Goal: Check status: Check status

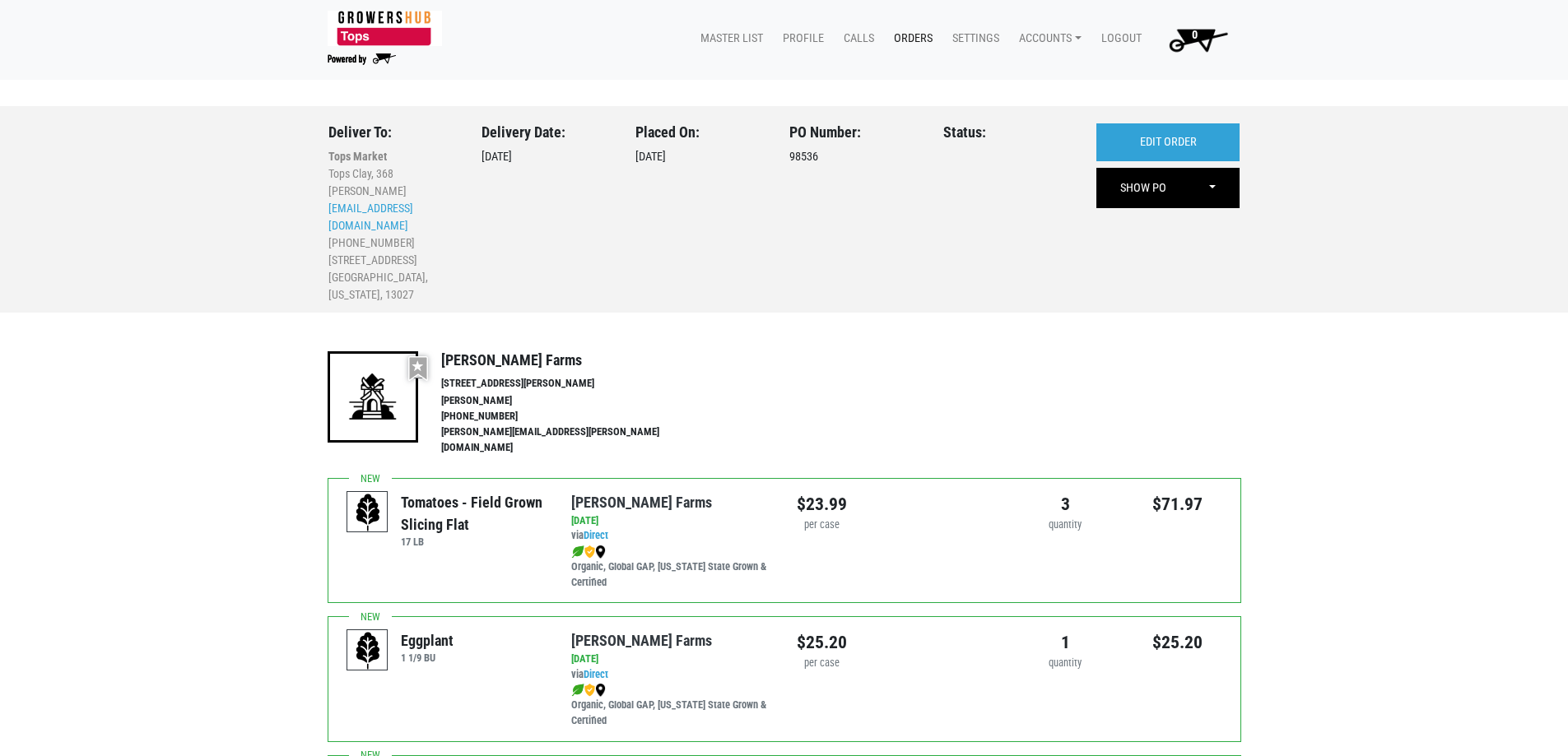
click at [904, 43] on link "Orders" at bounding box center [910, 39] width 58 height 32
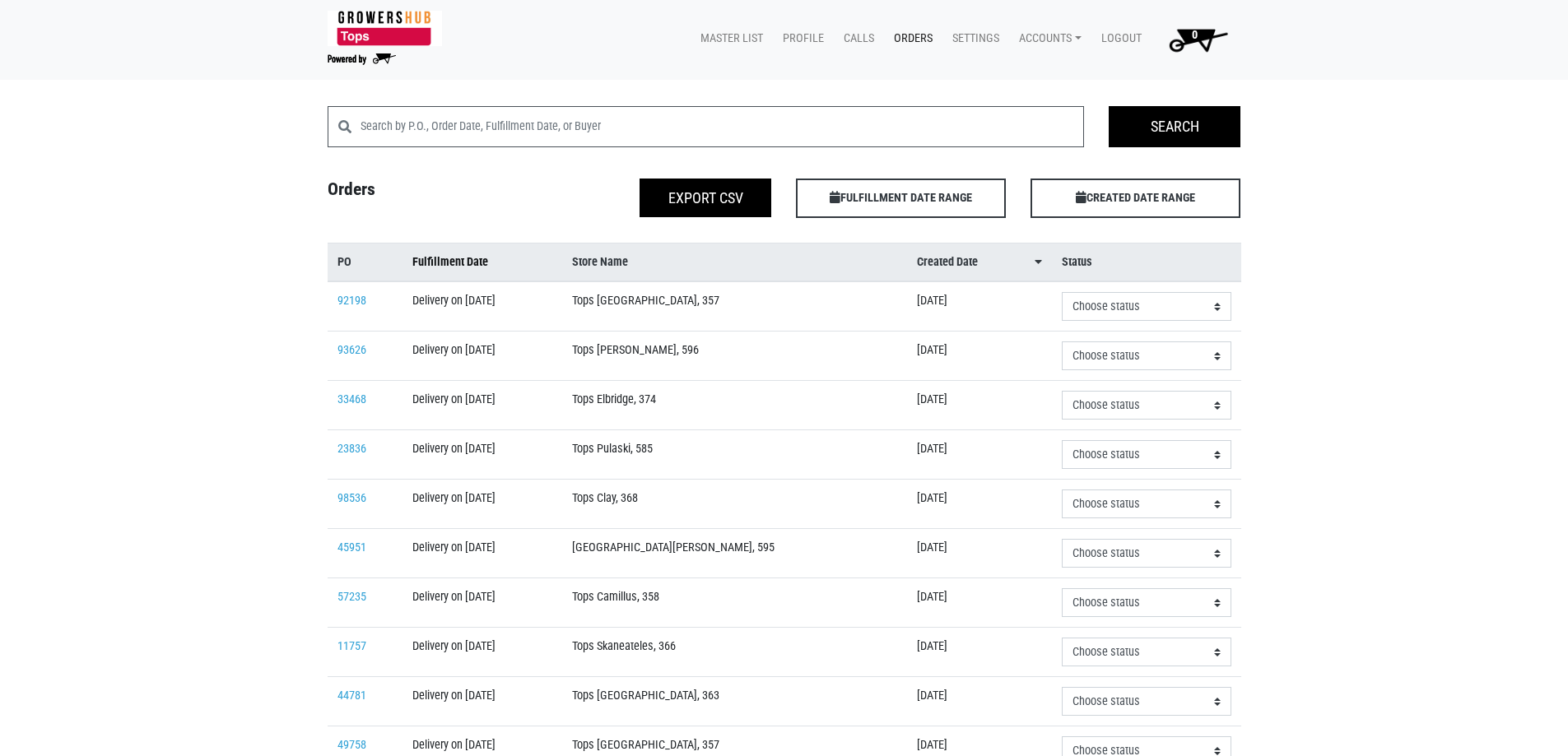
click at [487, 263] on span "Fulfillment Date" at bounding box center [450, 262] width 76 height 18
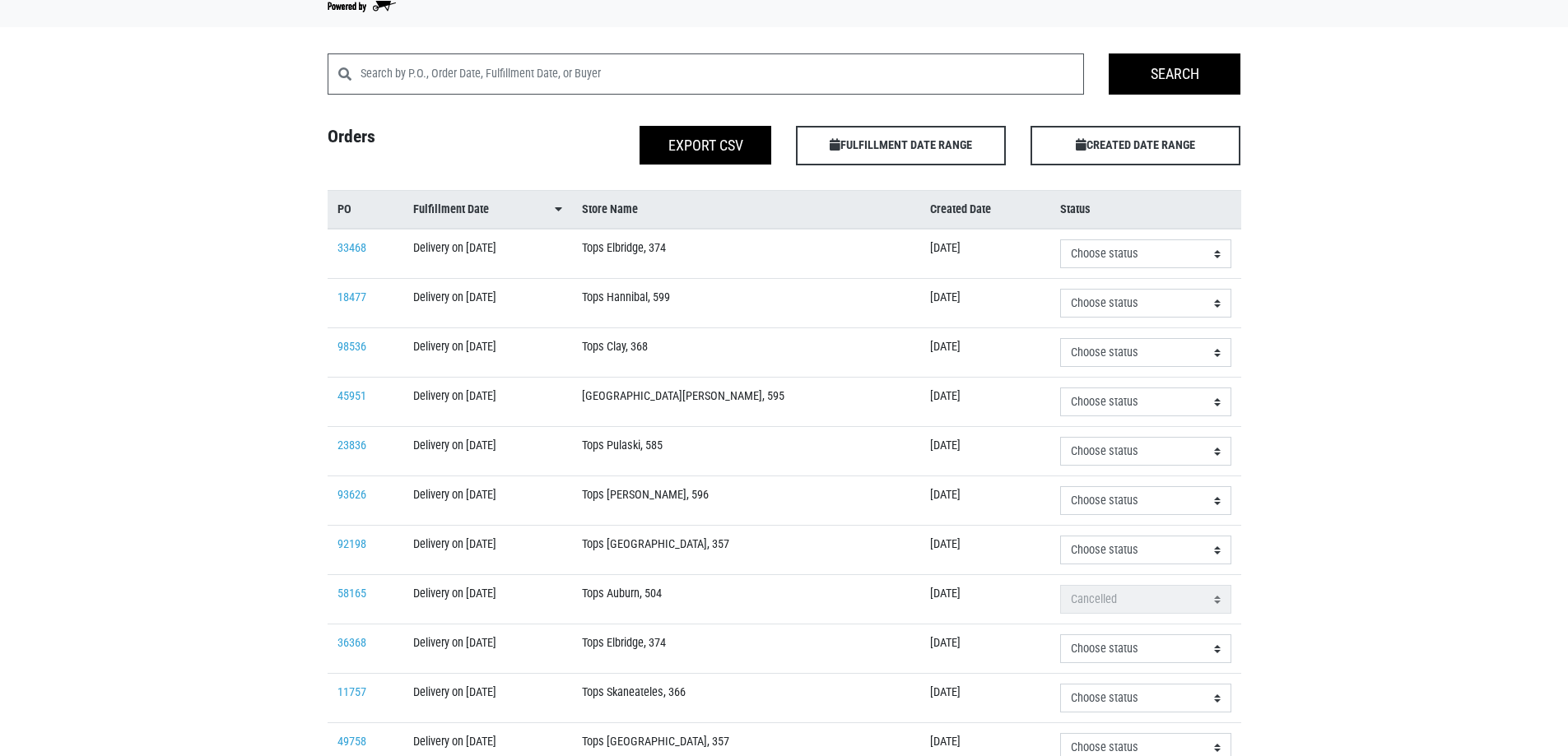
scroll to position [82, 0]
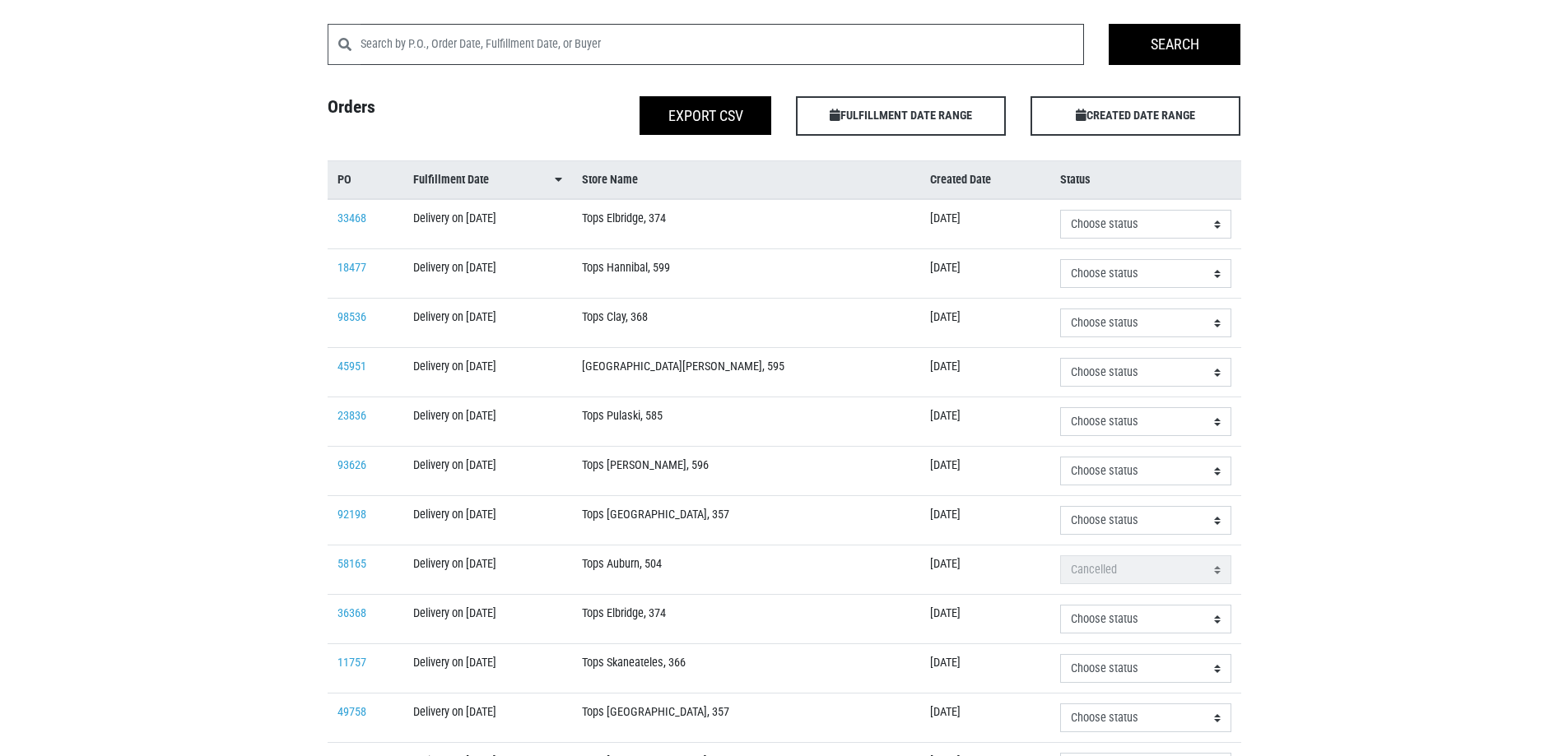
click at [494, 41] on input "search" at bounding box center [722, 45] width 724 height 41
click at [494, 42] on input "caze" at bounding box center [722, 45] width 724 height 41
type input "caze"
click at [476, 61] on input "caze" at bounding box center [722, 45] width 724 height 41
click at [481, 41] on input "caze" at bounding box center [722, 45] width 724 height 41
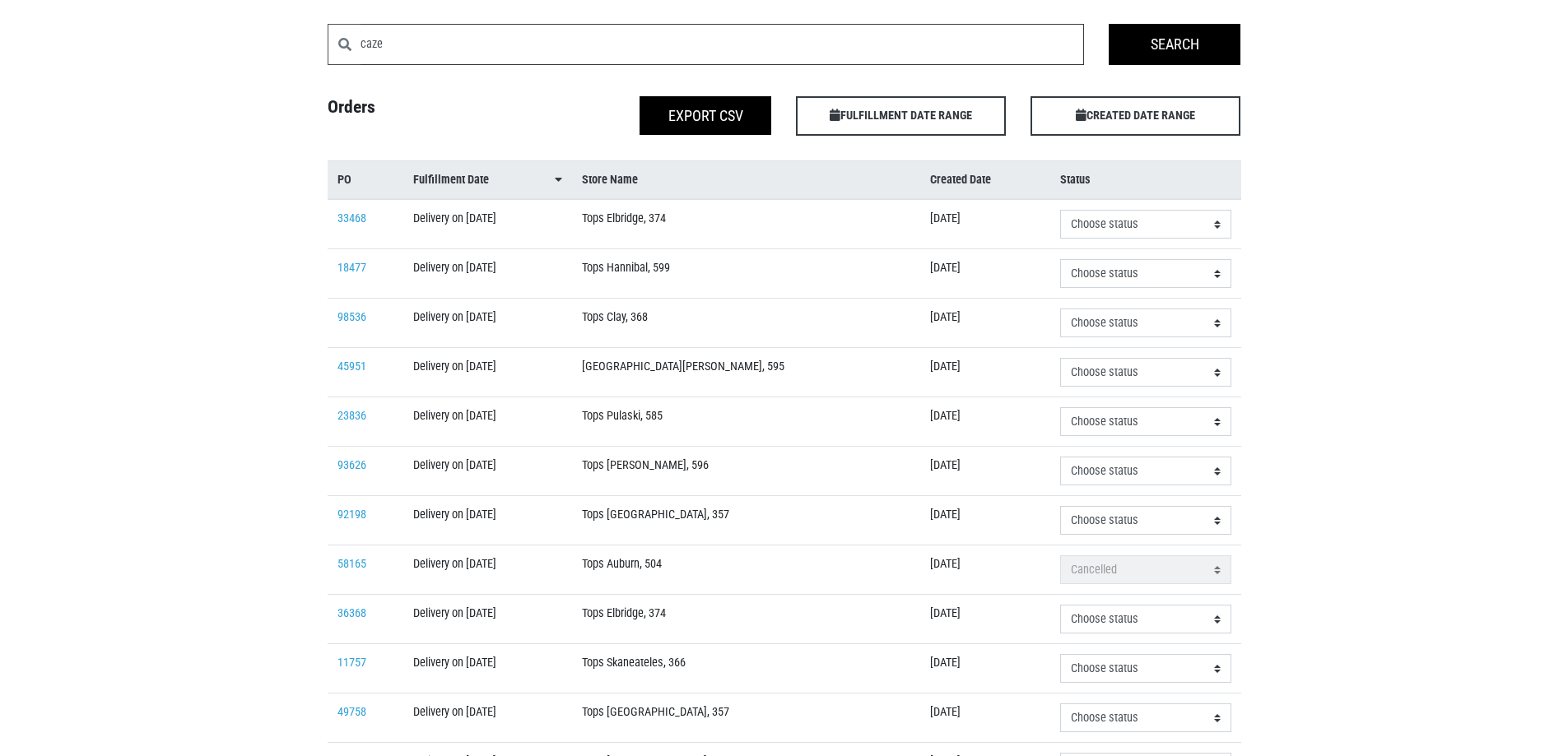
click at [481, 41] on input "caze" at bounding box center [722, 45] width 724 height 41
paste input "search"
click at [481, 41] on input "search" at bounding box center [722, 45] width 724 height 41
click at [462, 178] on span "Fulfillment Date" at bounding box center [451, 180] width 76 height 18
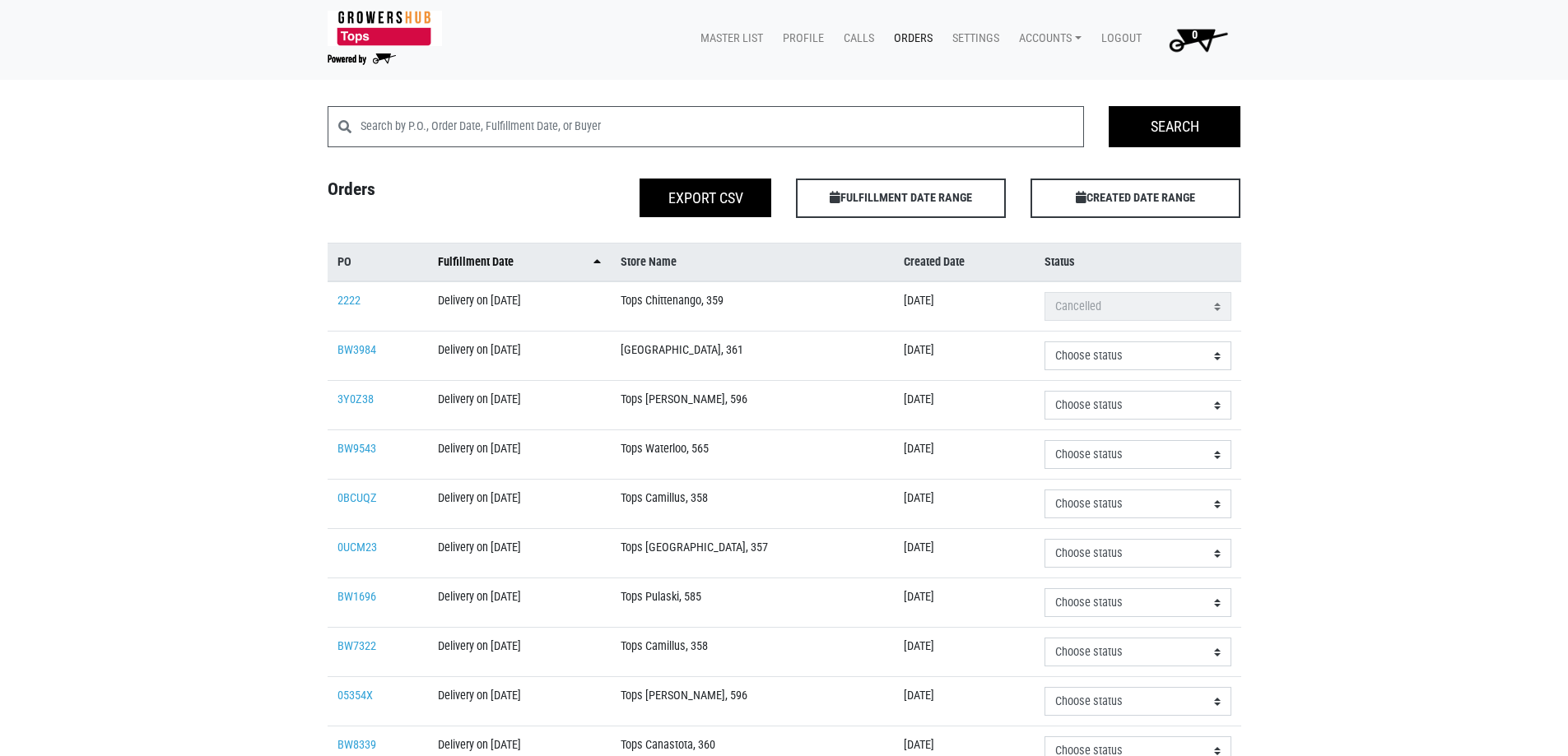
click at [465, 255] on span "Fulfillment Date" at bounding box center [475, 262] width 76 height 18
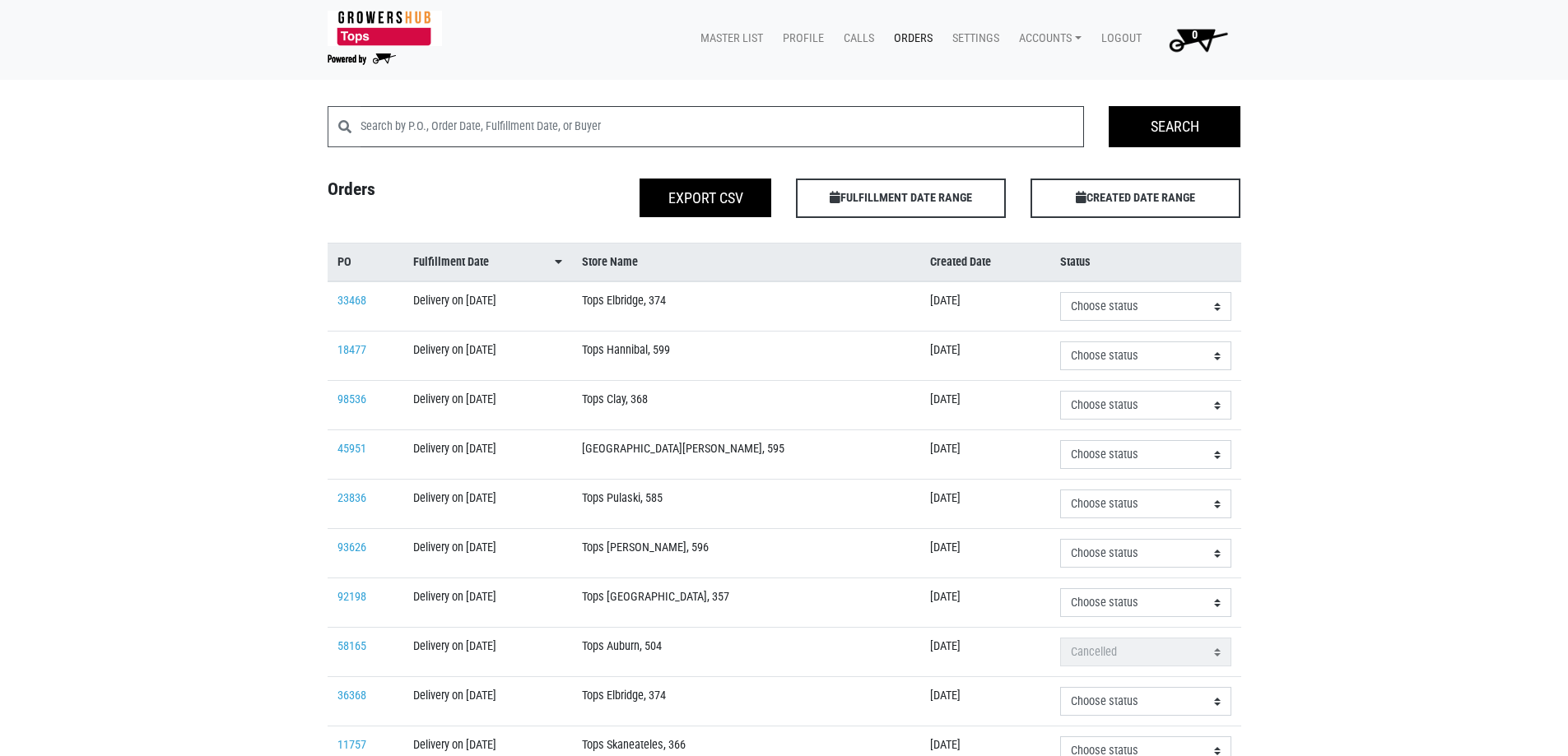
click at [498, 128] on input "search" at bounding box center [722, 127] width 724 height 41
type input "[GEOGRAPHIC_DATA]"
click input "Search" at bounding box center [0, 0] width 0 height 0
